Goal: Task Accomplishment & Management: Complete application form

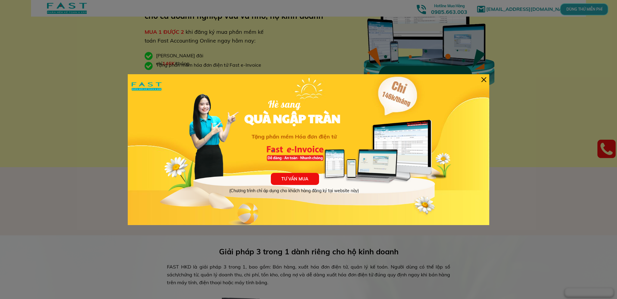
click at [482, 81] on div at bounding box center [484, 79] width 5 height 5
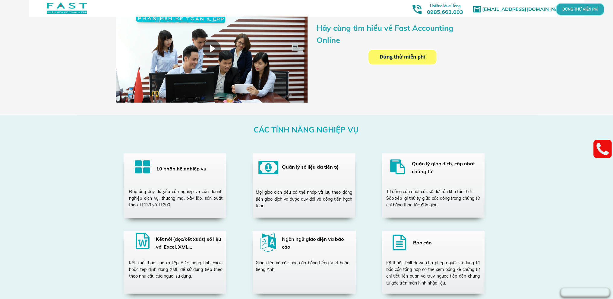
scroll to position [904, 0]
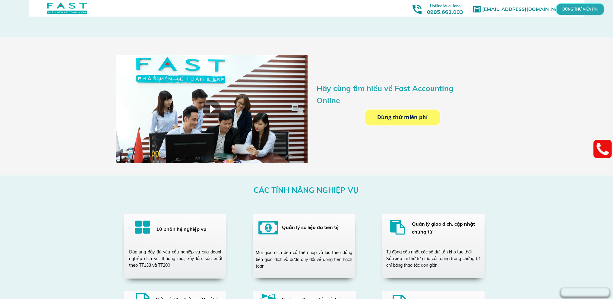
click at [376, 118] on p "Dùng thử miễn phí" at bounding box center [402, 117] width 74 height 16
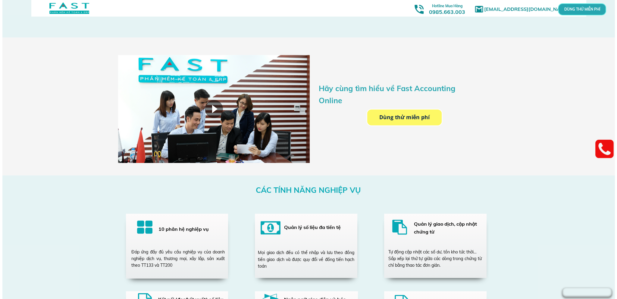
scroll to position [0, 0]
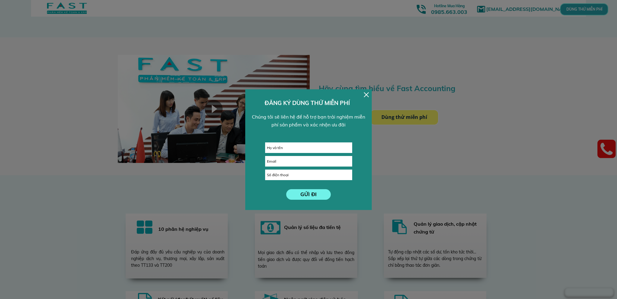
click at [281, 147] on input "text" at bounding box center [308, 148] width 86 height 10
type input "[PERSON_NAME]"
type input "a"
type input "[EMAIL_ADDRESS][DOMAIN_NAME]"
type input "0966219819"
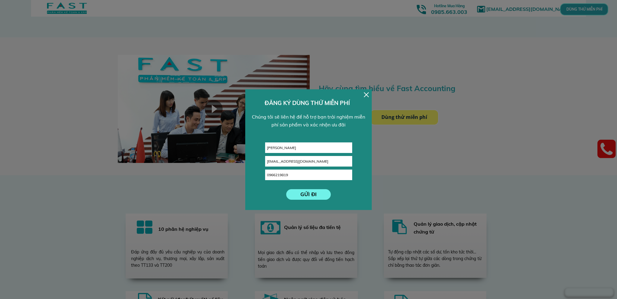
click at [307, 195] on p "GỬI ĐI" at bounding box center [308, 194] width 45 height 11
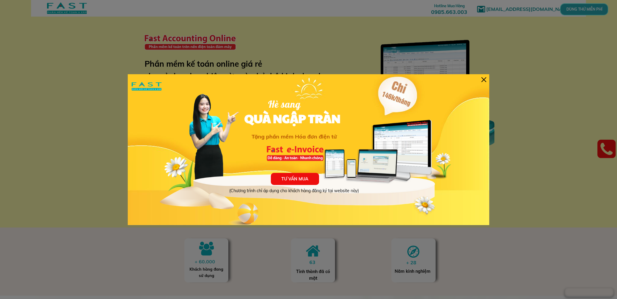
click at [483, 80] on div at bounding box center [484, 79] width 5 height 5
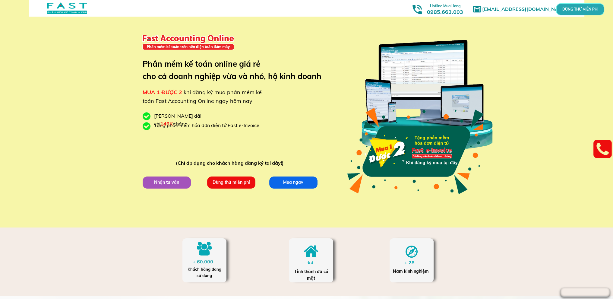
click at [226, 182] on p "Dùng thử miễn phí" at bounding box center [231, 182] width 48 height 12
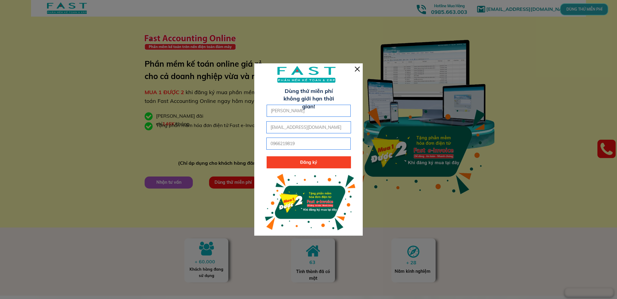
click at [355, 68] on div at bounding box center [357, 69] width 5 height 5
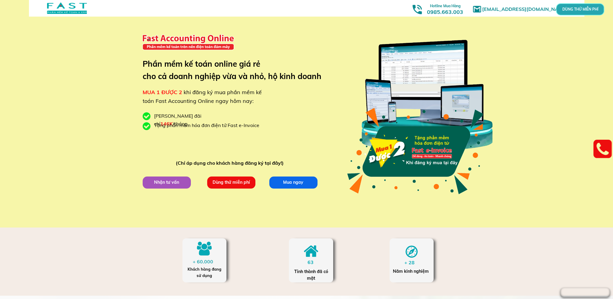
click at [572, 11] on p "DÙNG THỬ MIỄN PHÍ" at bounding box center [580, 10] width 16 height 4
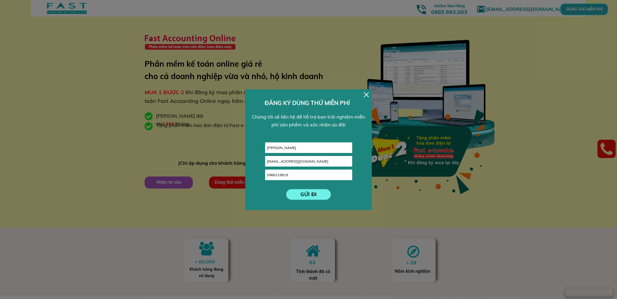
click at [365, 96] on div at bounding box center [366, 94] width 5 height 5
